Goal: Navigation & Orientation: Find specific page/section

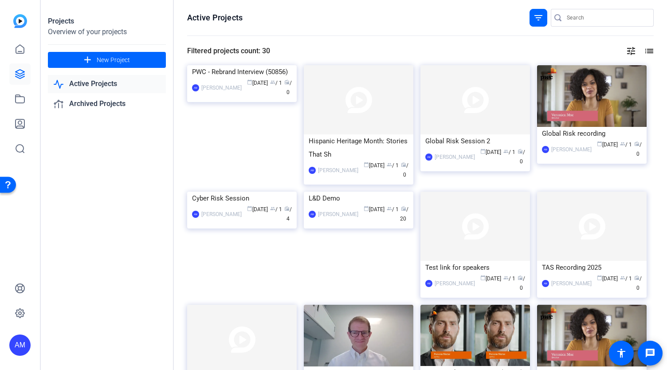
scroll to position [445, 0]
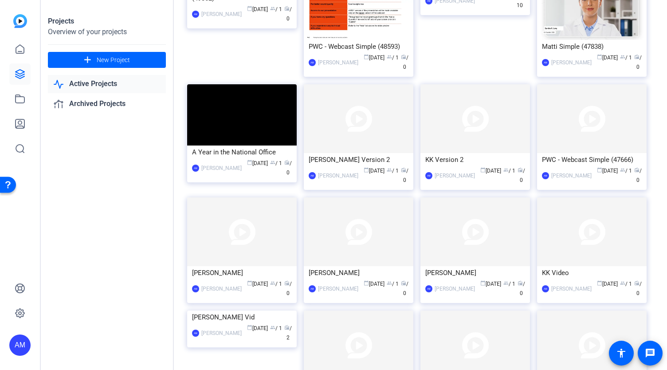
click at [97, 83] on link "Active Projects" at bounding box center [107, 84] width 118 height 18
click at [92, 85] on link "Active Projects" at bounding box center [107, 84] width 118 height 18
click at [82, 111] on link "Archived Projects" at bounding box center [107, 104] width 118 height 18
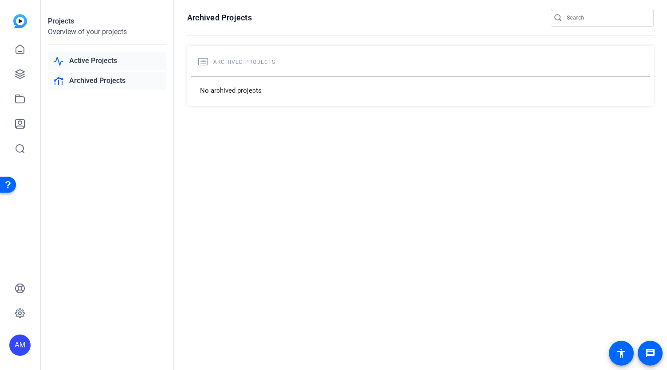
click at [92, 65] on link "Active Projects" at bounding box center [107, 61] width 118 height 18
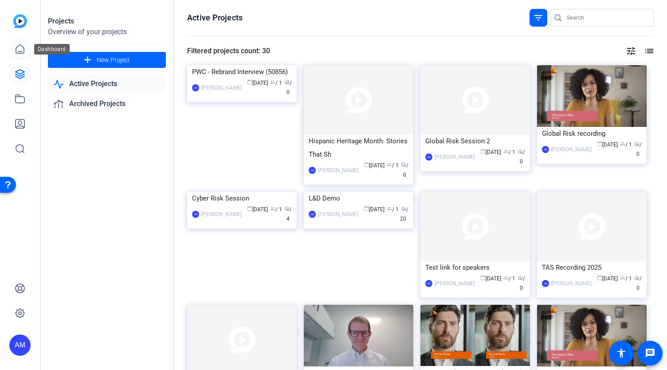
click at [18, 50] on icon at bounding box center [20, 49] width 11 height 11
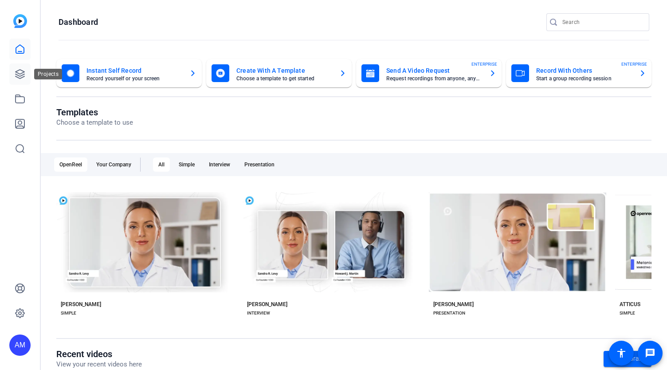
click at [16, 70] on icon at bounding box center [20, 74] width 11 height 11
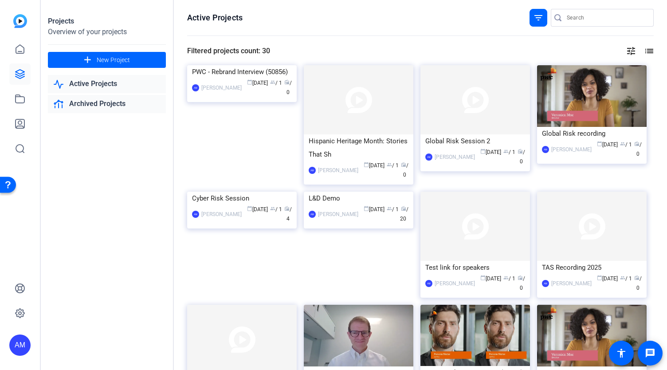
click at [99, 102] on link "Archived Projects" at bounding box center [107, 104] width 118 height 18
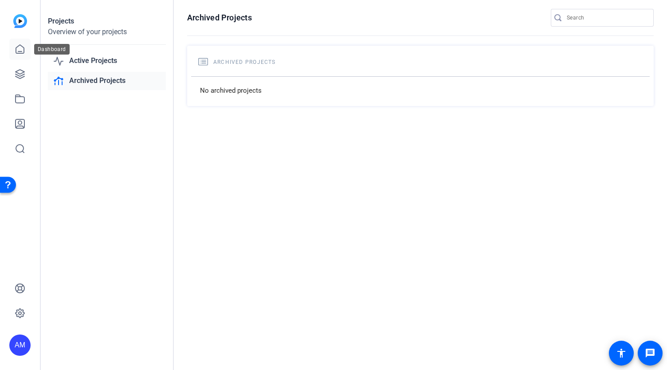
click at [22, 49] on icon at bounding box center [20, 49] width 11 height 11
